Goal: Task Accomplishment & Management: Manage account settings

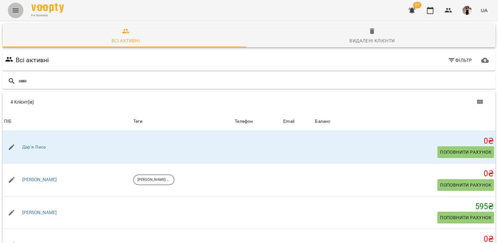
click at [17, 12] on icon "Menu" at bounding box center [16, 11] width 8 height 8
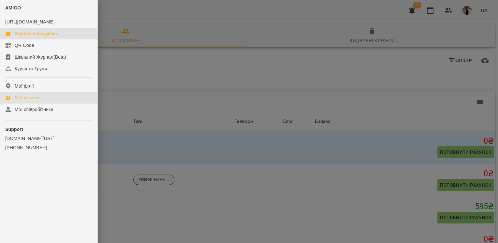
click at [31, 37] on div "Журнал відвідувань" at bounding box center [36, 33] width 43 height 7
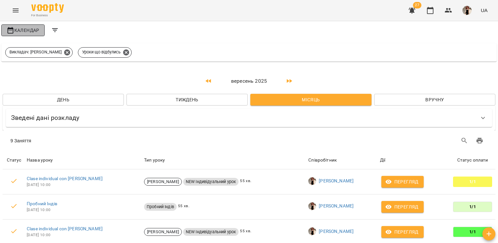
click at [16, 34] on span "Календар" at bounding box center [23, 30] width 33 height 8
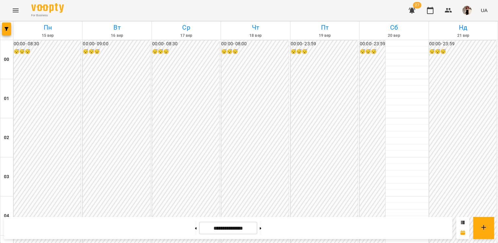
scroll to position [325, 0]
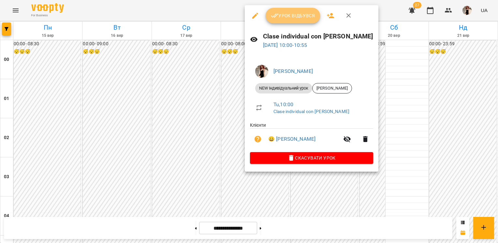
click at [305, 20] on button "Урок відбувся" at bounding box center [293, 16] width 55 height 16
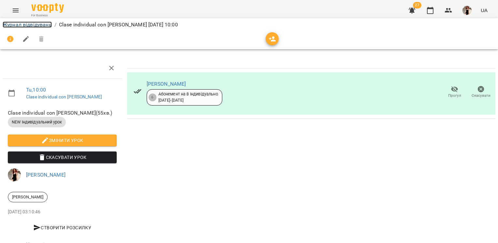
click at [45, 25] on link "Журнал відвідувань" at bounding box center [27, 25] width 49 height 6
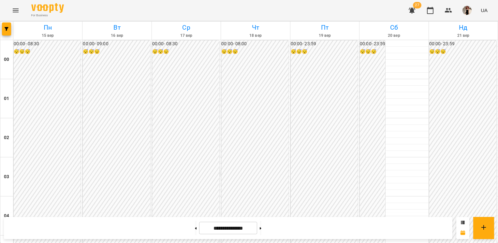
scroll to position [666, 0]
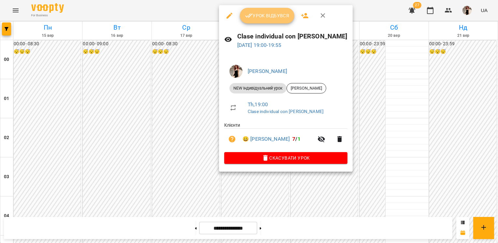
click at [256, 21] on button "Урок відбувся" at bounding box center [267, 16] width 55 height 16
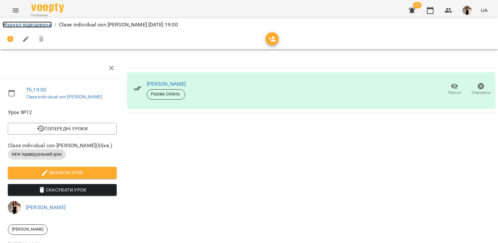
click at [26, 22] on link "Журнал відвідувань" at bounding box center [27, 25] width 49 height 6
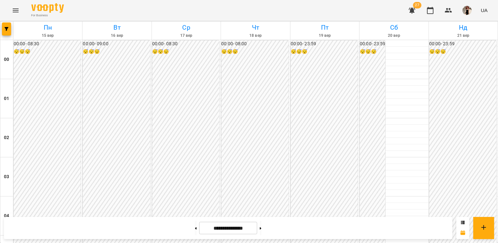
scroll to position [731, 0]
click at [463, 223] on icon at bounding box center [463, 222] width 4 height 3
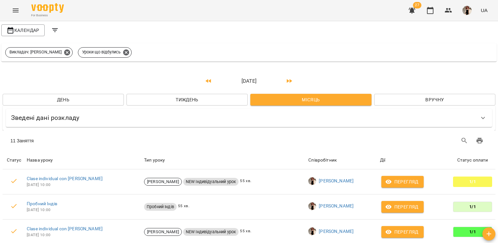
scroll to position [0, 0]
